Goal: Find specific page/section: Find specific page/section

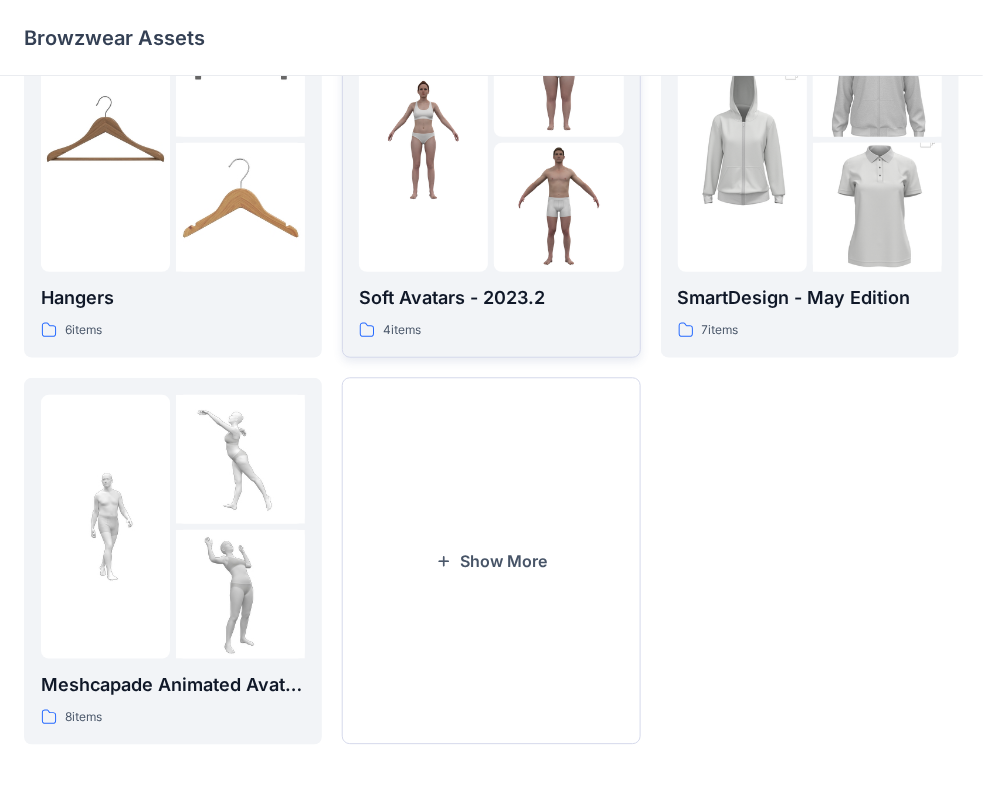
scroll to position [496, 0]
click at [484, 612] on button "Show More" at bounding box center [491, 561] width 298 height 367
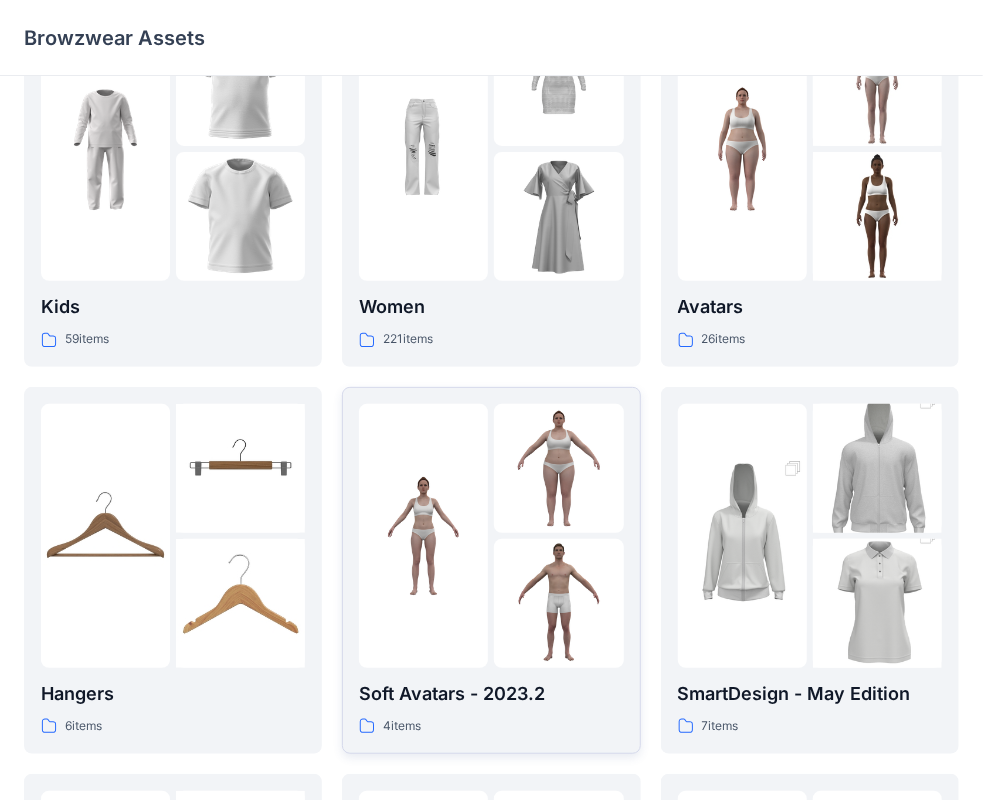
scroll to position [0, 0]
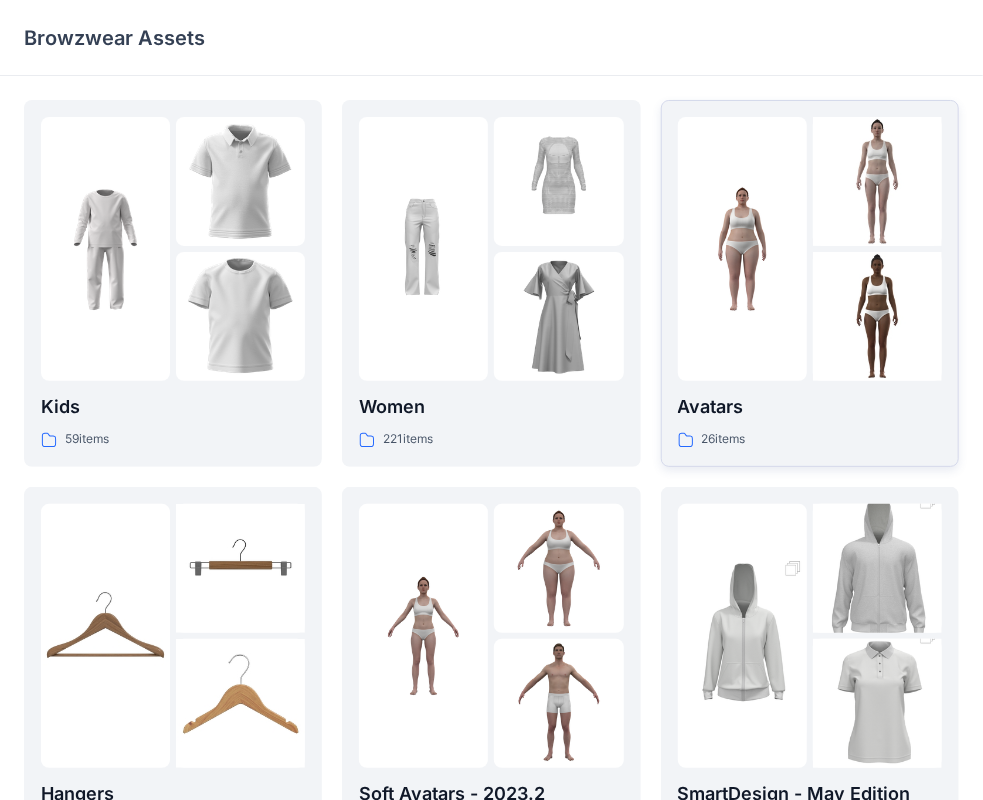
click at [743, 418] on p "Avatars" at bounding box center [810, 407] width 264 height 28
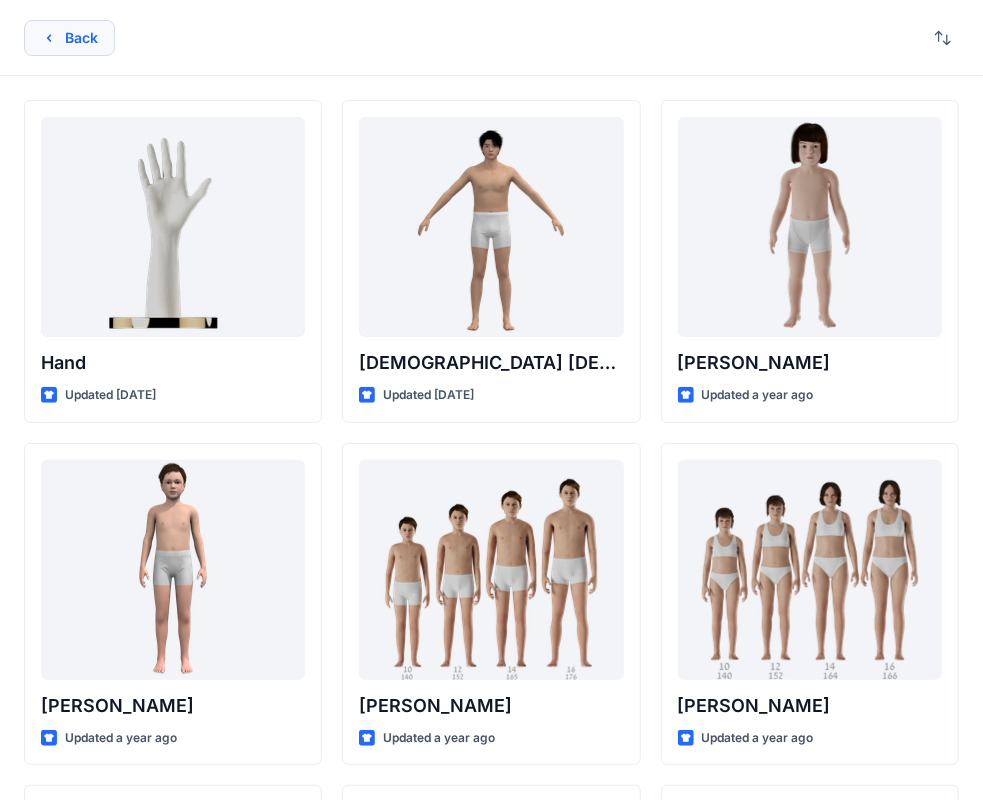
click at [75, 26] on button "Back" at bounding box center [69, 38] width 91 height 36
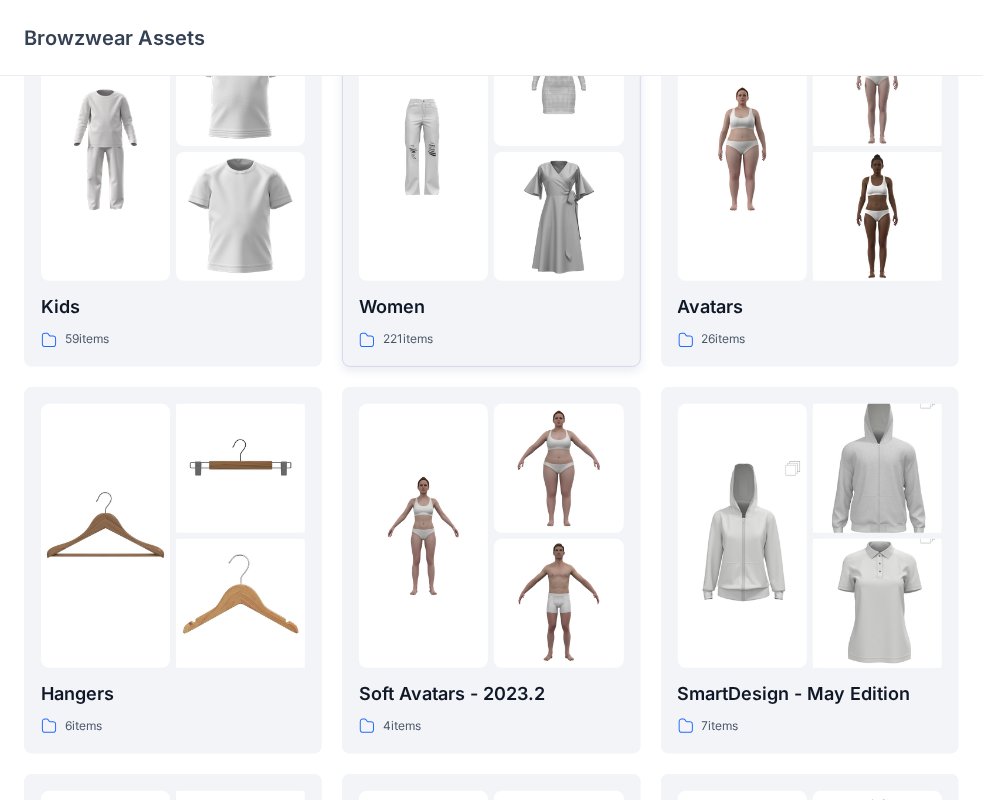
scroll to position [200, 0]
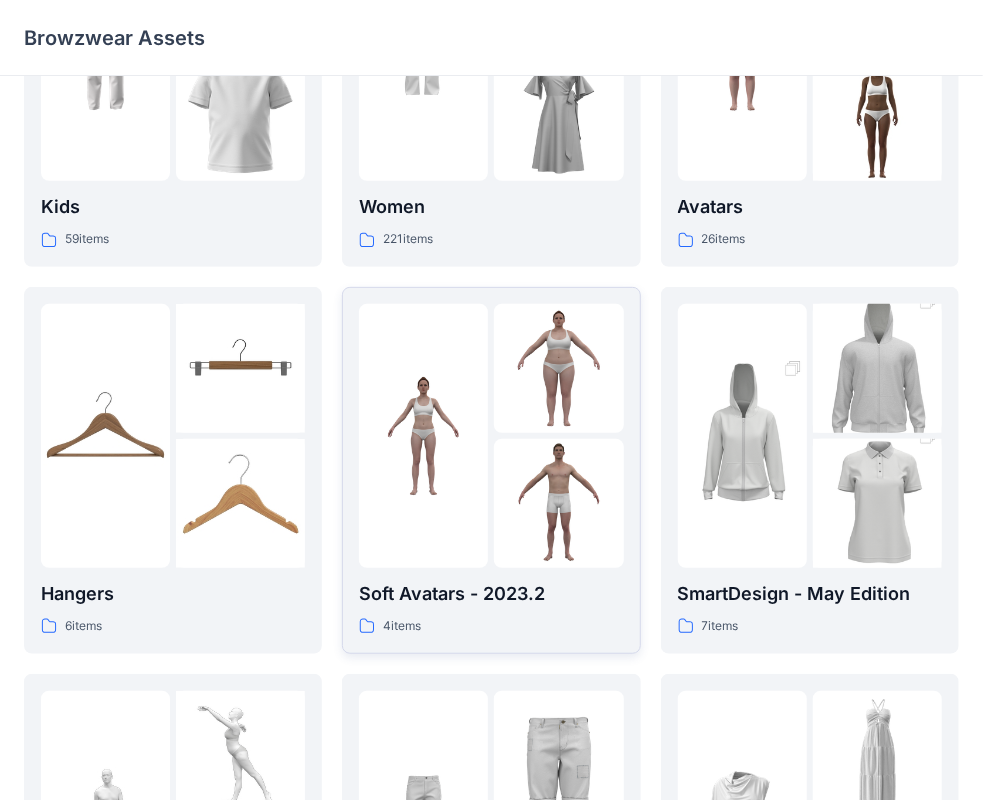
click at [512, 425] on img at bounding box center [558, 368] width 129 height 129
